Goal: Task Accomplishment & Management: Manage account settings

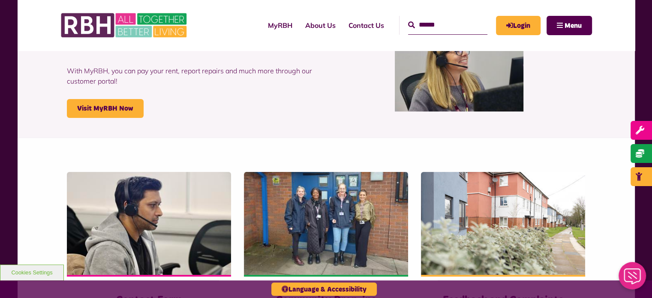
scroll to position [86, 0]
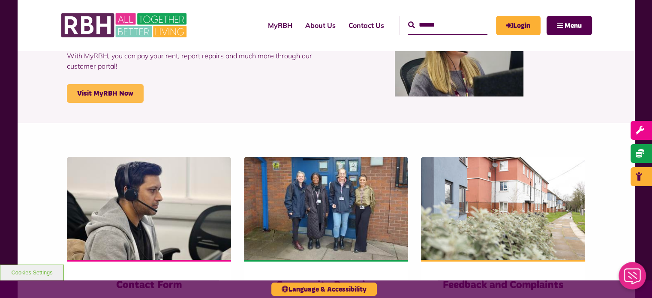
click at [74, 97] on link "Visit MyRBH Now" at bounding box center [105, 93] width 77 height 19
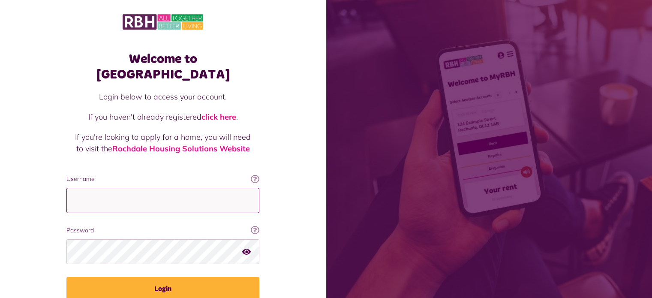
click at [146, 188] on input "Username" at bounding box center [162, 200] width 193 height 25
type input "**********"
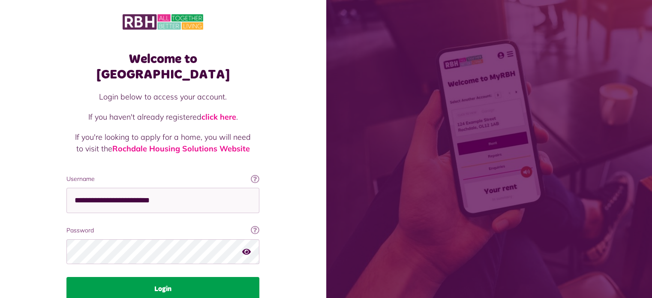
click at [164, 279] on button "Login" at bounding box center [162, 289] width 193 height 24
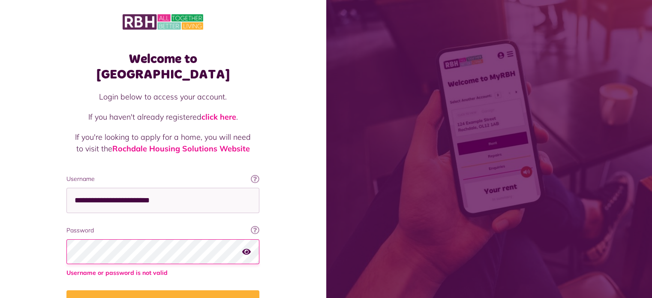
click at [245, 247] on icon "button" at bounding box center [246, 251] width 9 height 8
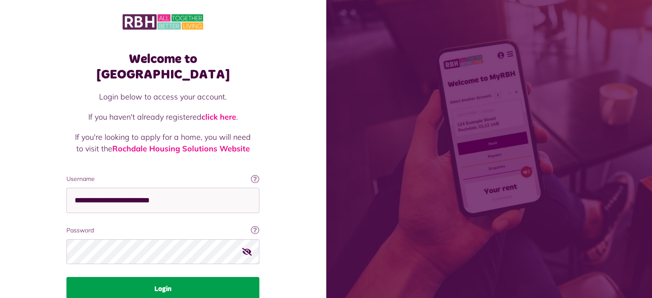
click at [106, 277] on button "Login" at bounding box center [162, 289] width 193 height 24
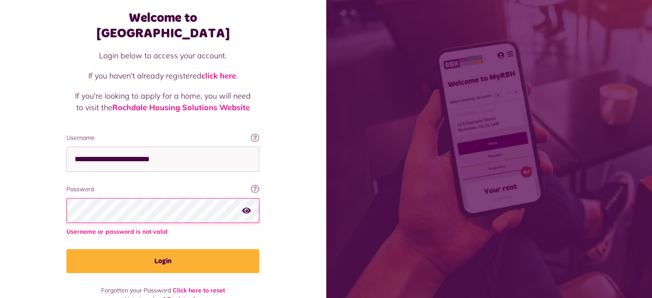
scroll to position [44, 0]
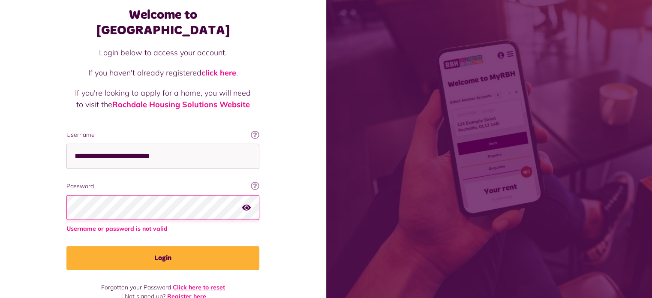
click at [195, 283] on link "Click here to reset" at bounding box center [199, 287] width 52 height 8
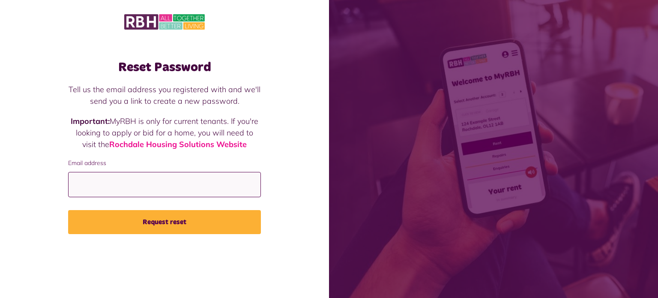
click at [170, 178] on input "Email address" at bounding box center [164, 184] width 193 height 25
type input "**********"
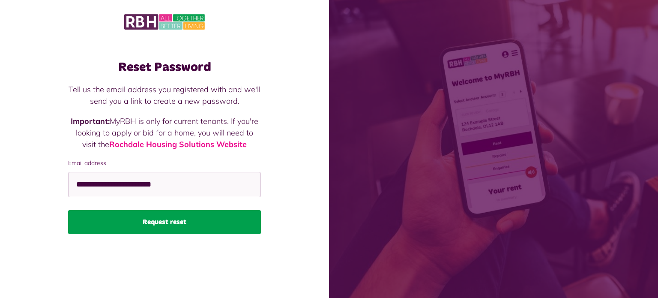
click at [174, 221] on button "Request reset" at bounding box center [164, 222] width 193 height 24
